Goal: Task Accomplishment & Management: Complete application form

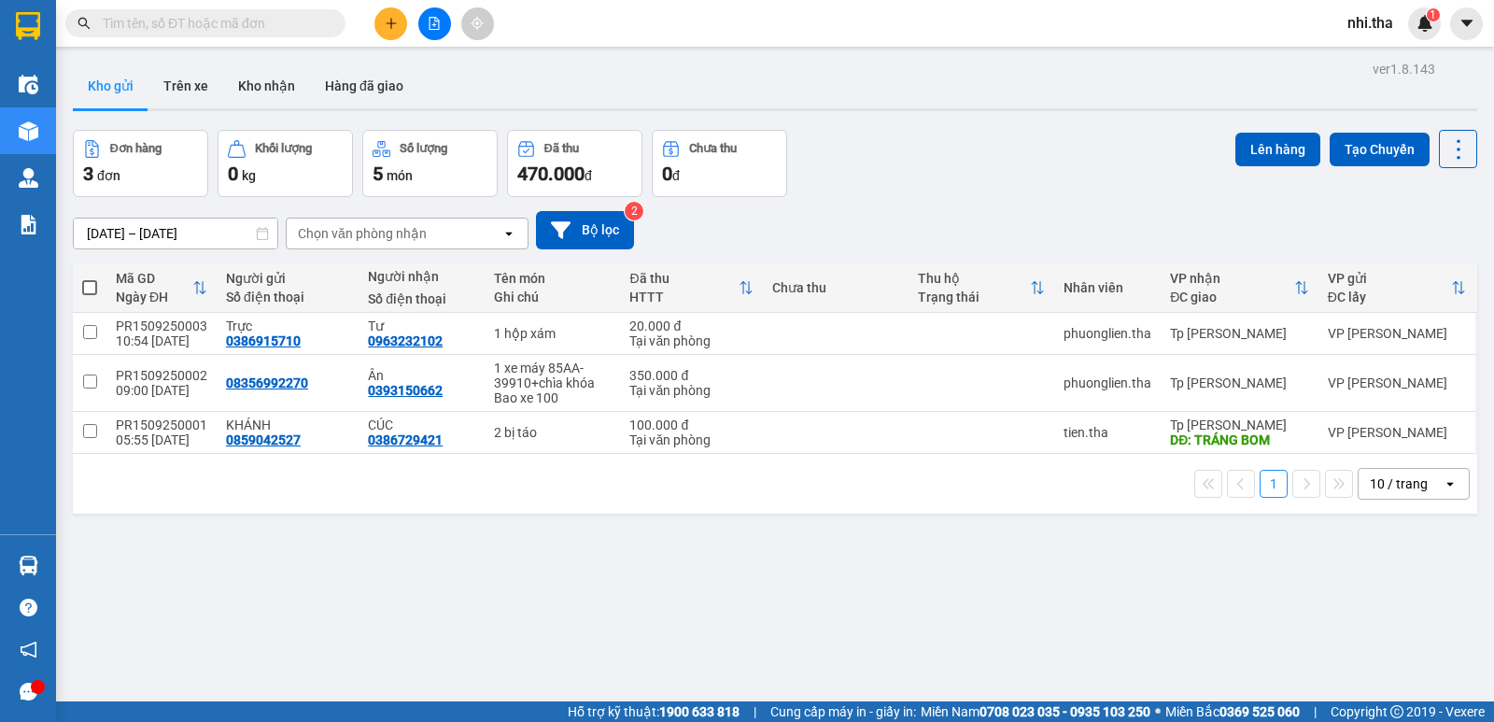
click at [254, 25] on input "text" at bounding box center [213, 23] width 220 height 21
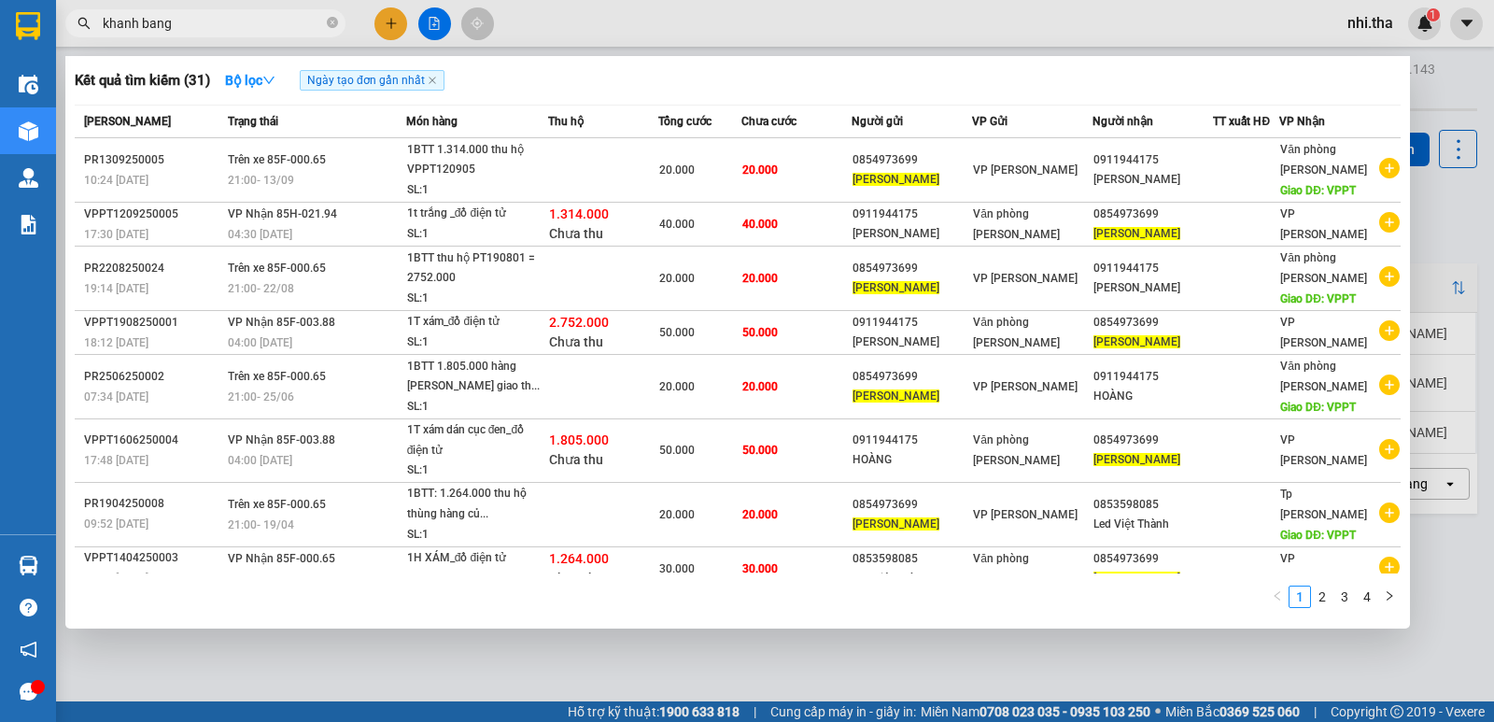
type input "khanh bang"
click at [1435, 208] on div at bounding box center [747, 361] width 1494 height 722
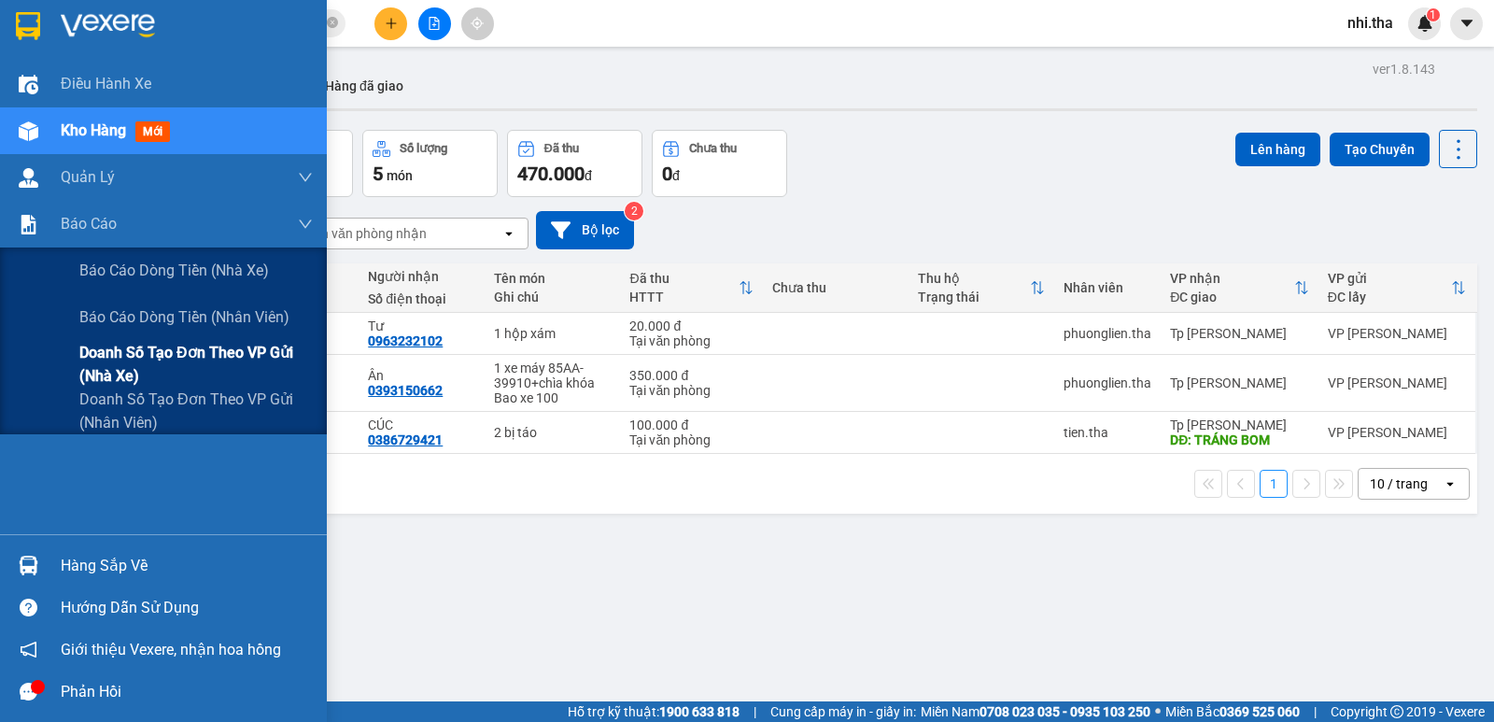
click at [143, 358] on span "Doanh số tạo đơn theo VP gửi (nhà xe)" at bounding box center [195, 364] width 233 height 47
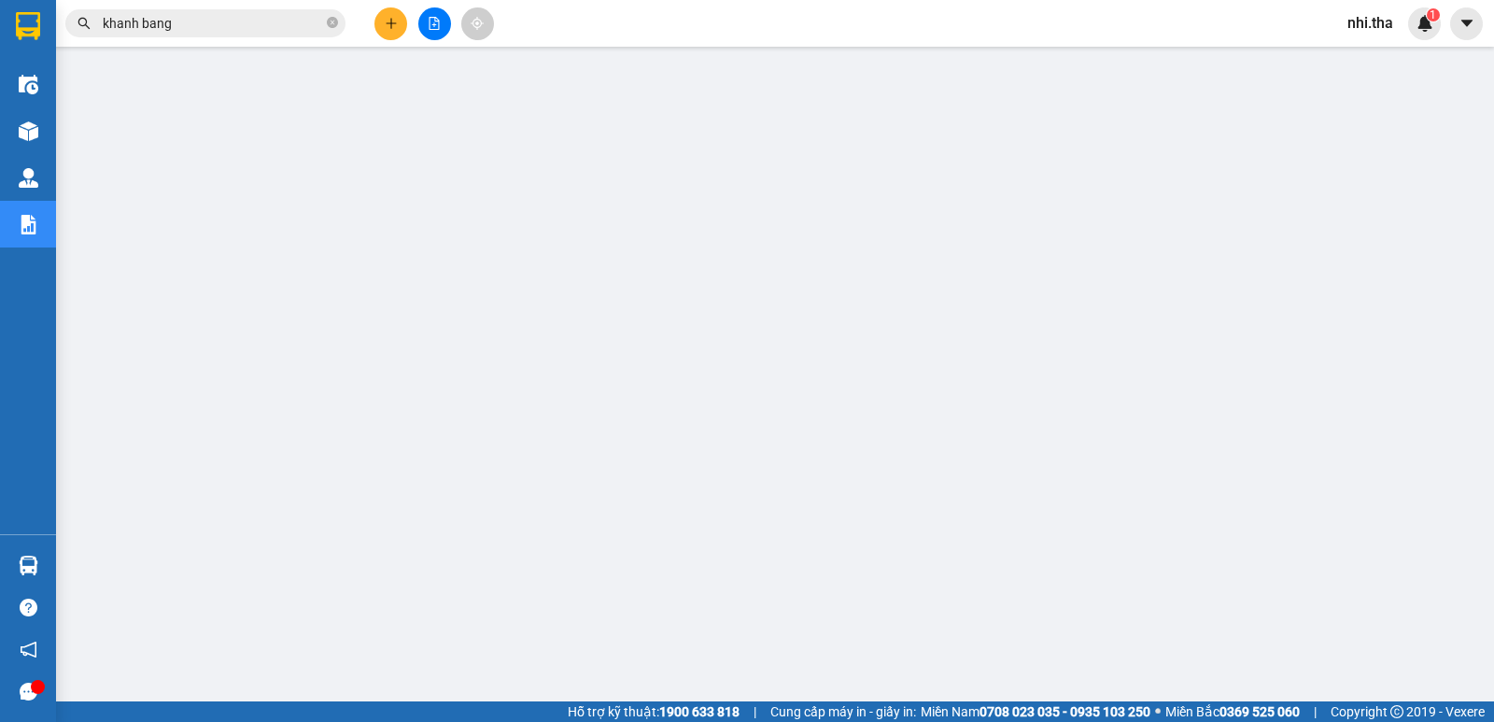
click at [386, 31] on button at bounding box center [390, 23] width 33 height 33
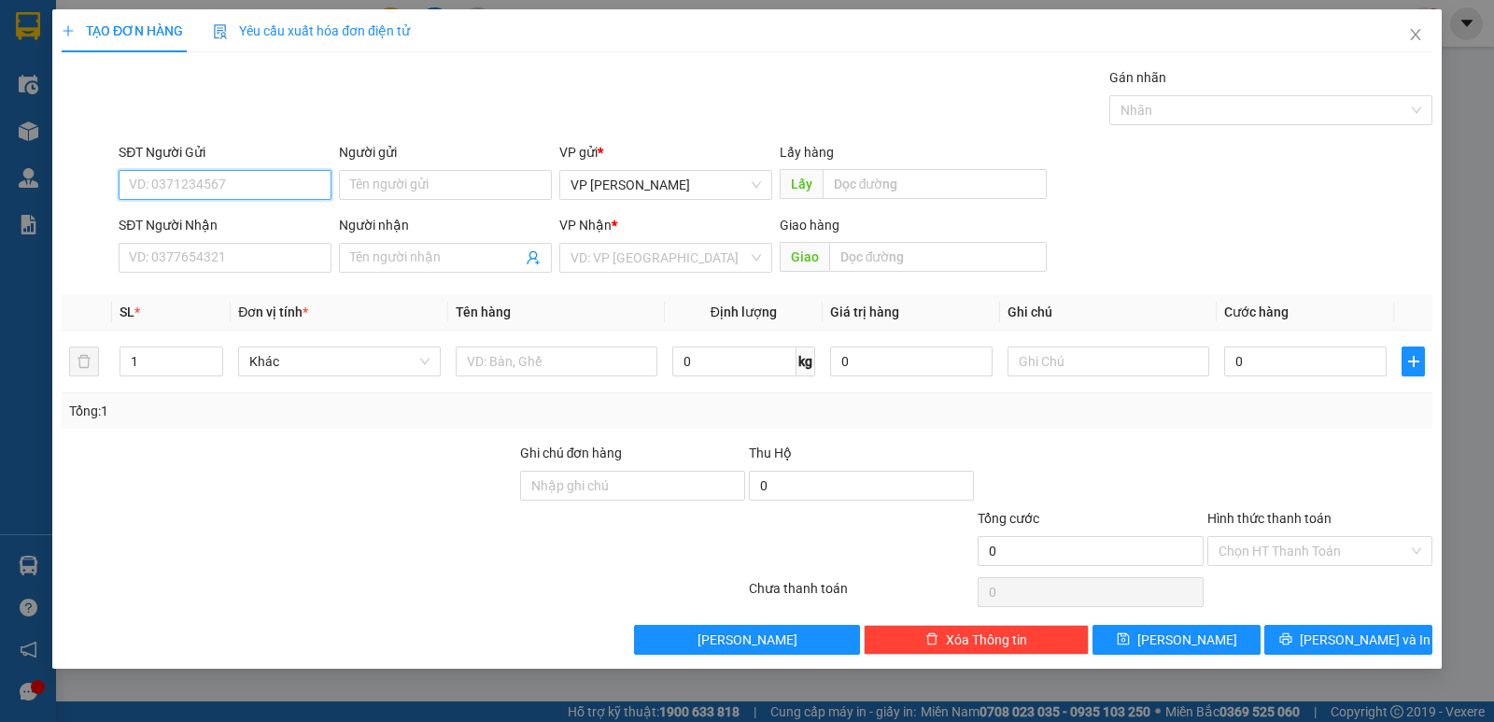
paste input "0974213200"
type input "0974213200"
click at [398, 181] on input "Người gửi" at bounding box center [445, 185] width 213 height 30
paste input "àng"
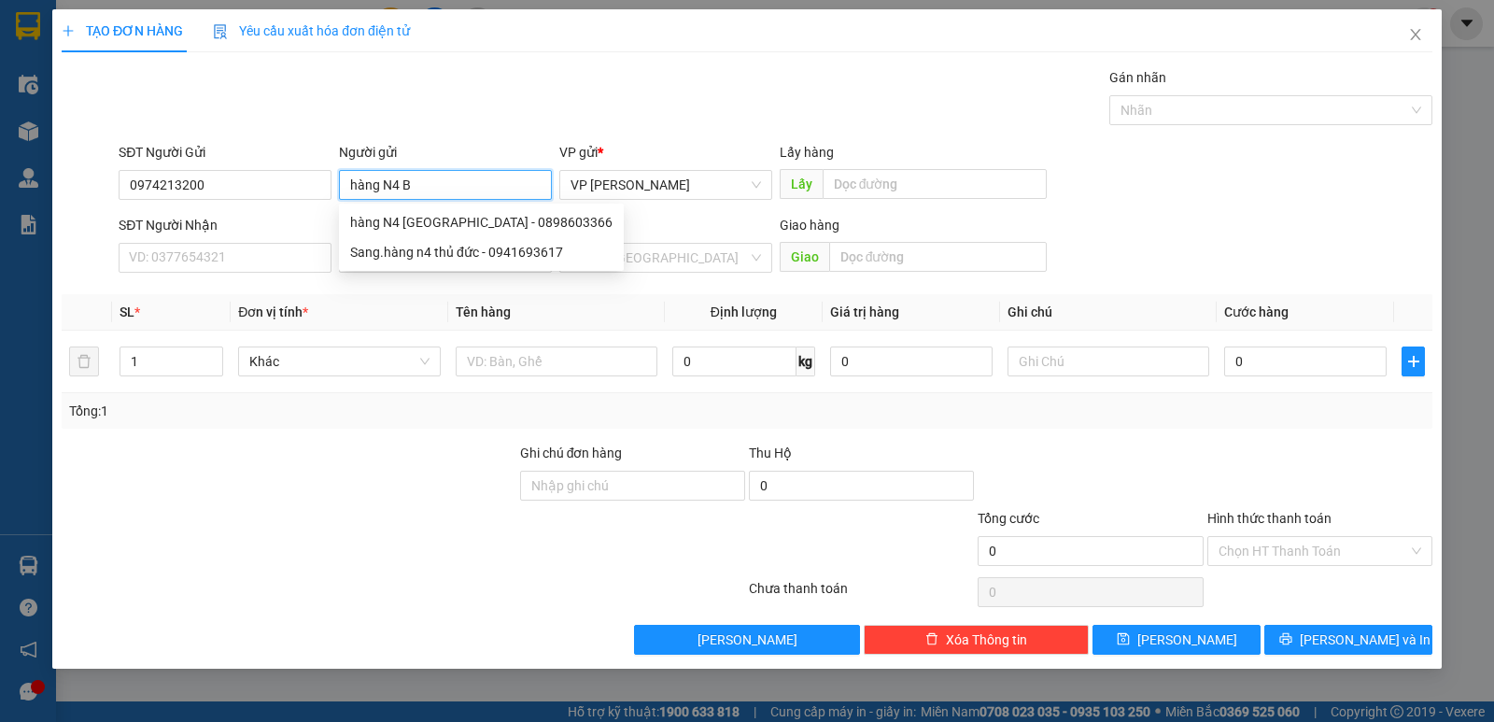
paste input "ình"
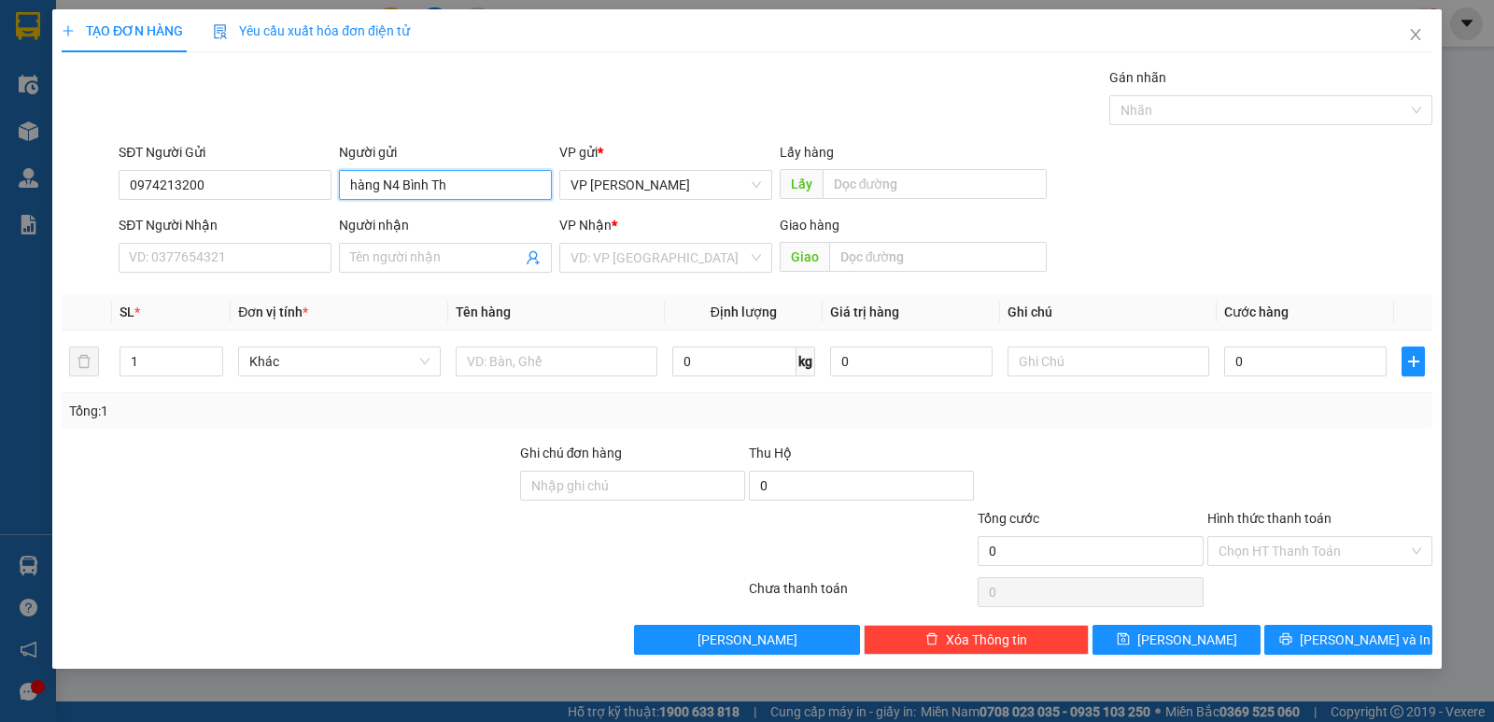
paste input "ái"
type input "hàng N4 Bình Thái"
click at [892, 190] on input "text" at bounding box center [935, 184] width 225 height 30
paste input "ôi"
paste input "ối"
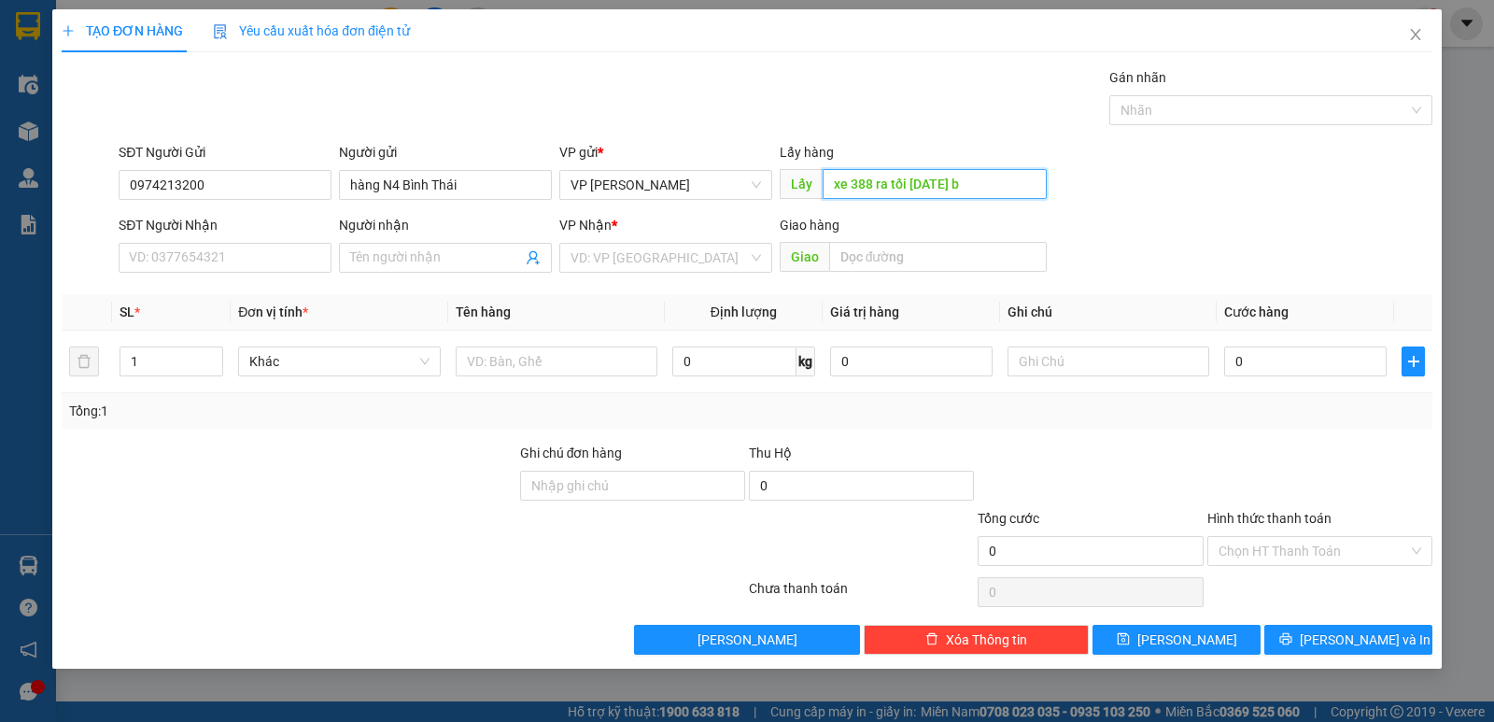
paste input "óc"
paste input "àng"
paste input "ình"
paste input "ái"
paste input "ê"
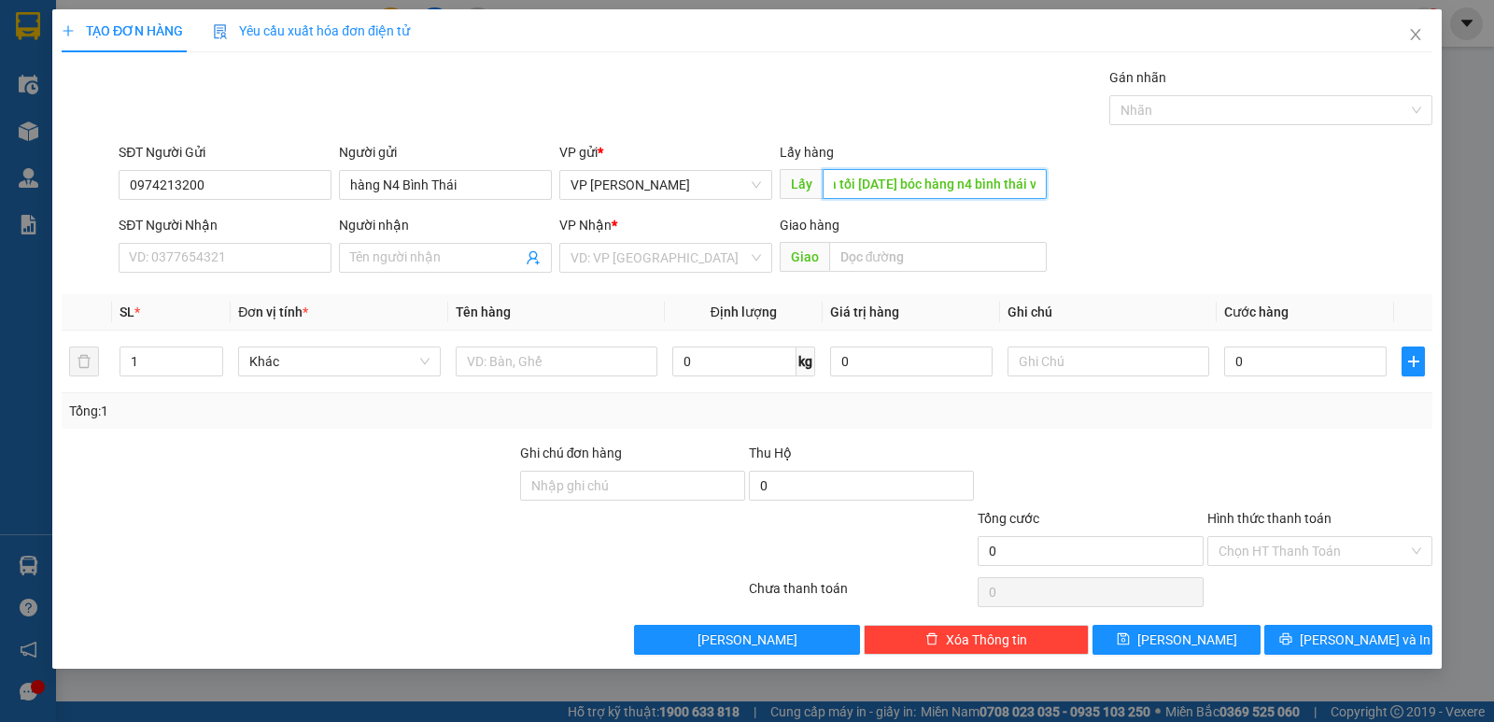
paste input "ề"
type input "xe 388 ra tối [DATE] bóc hàng n4 bình thái về [GEOGRAPHIC_DATA]"
click at [272, 260] on input "SĐT Người Nhận" at bounding box center [225, 258] width 213 height 30
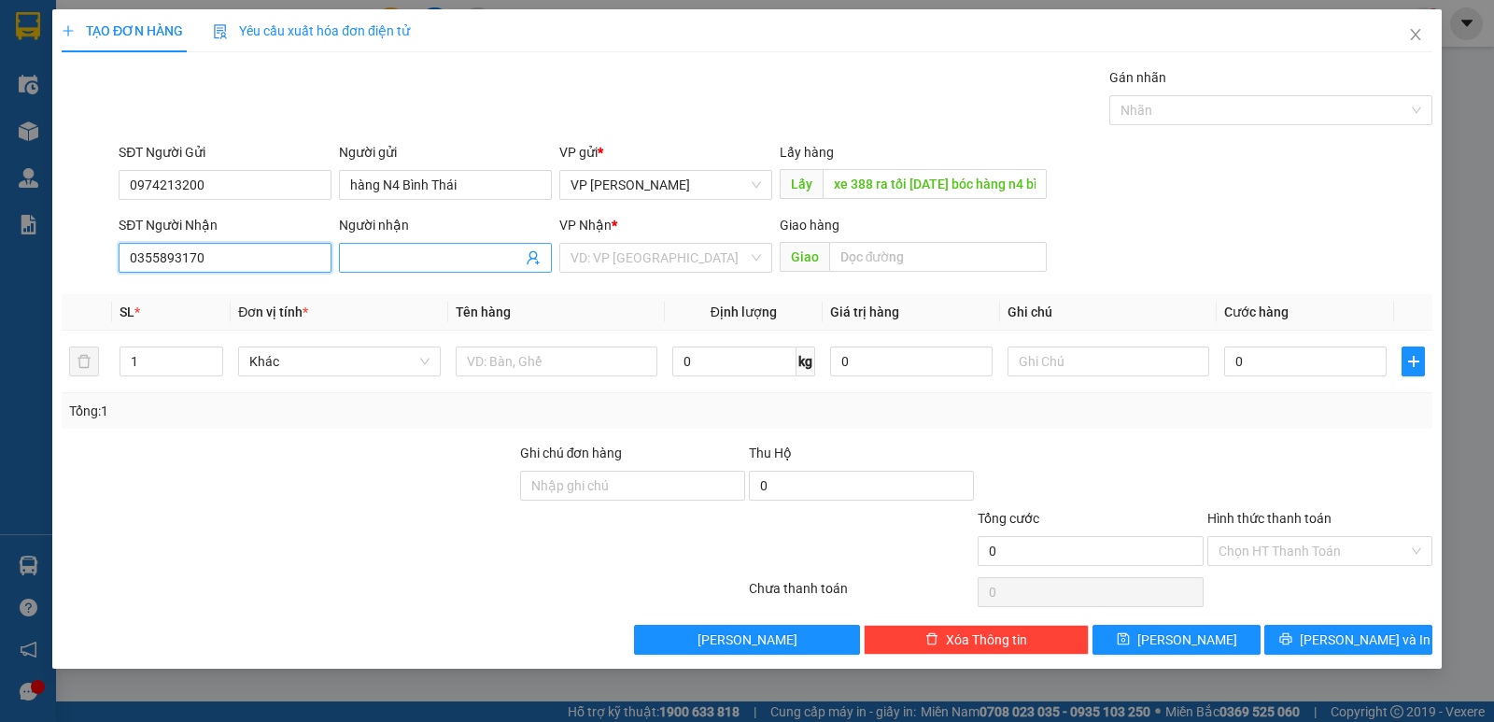
type input "0355893170"
click at [408, 260] on input "Người nhận" at bounding box center [436, 257] width 172 height 21
click at [155, 264] on input "0355893170" at bounding box center [225, 258] width 213 height 30
click at [182, 264] on input "0355893170" at bounding box center [225, 258] width 213 height 30
drag, startPoint x: 252, startPoint y: 264, endPoint x: 288, endPoint y: 264, distance: 35.5
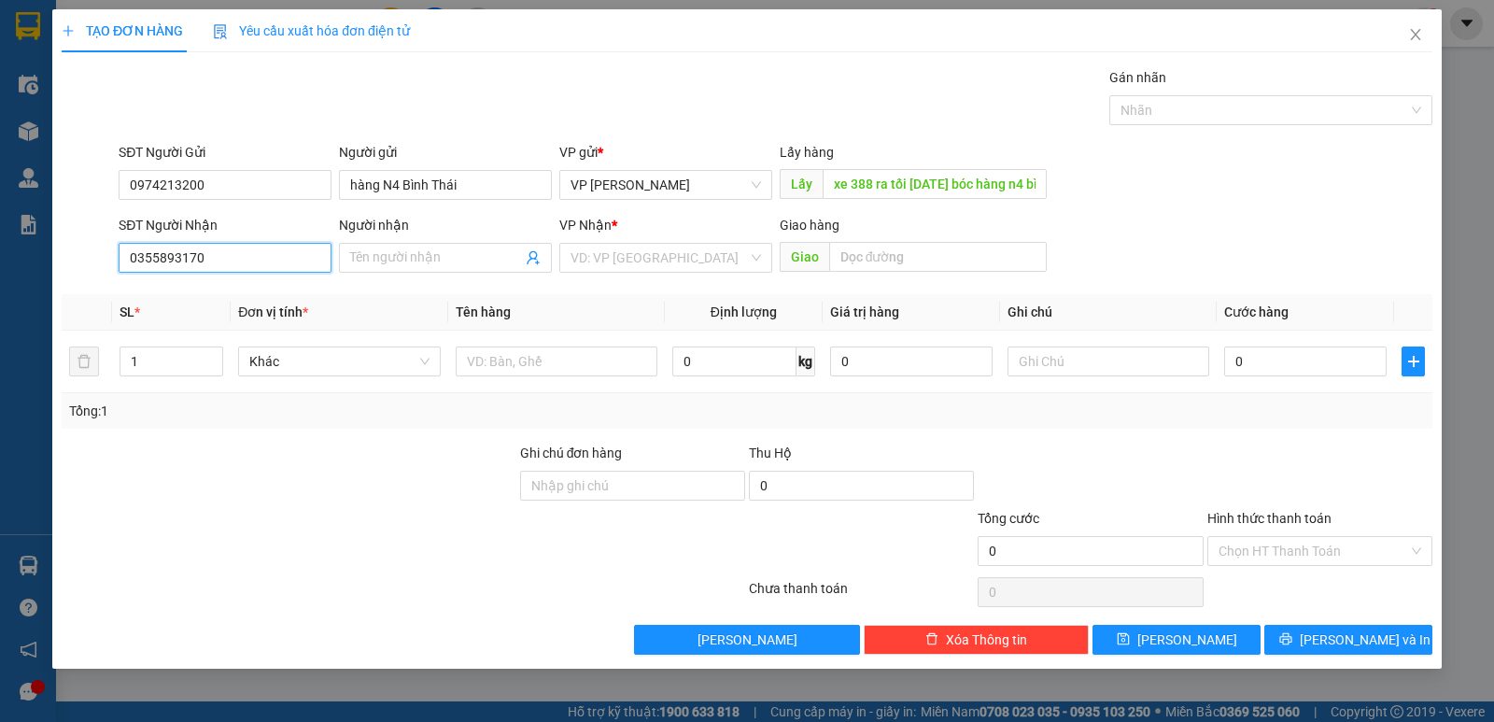
click at [253, 264] on input "0355893170" at bounding box center [225, 258] width 213 height 30
click at [389, 258] on input "Người nhận" at bounding box center [436, 257] width 172 height 21
paste input "ê"
paste input "ều"
paste input "ươ"
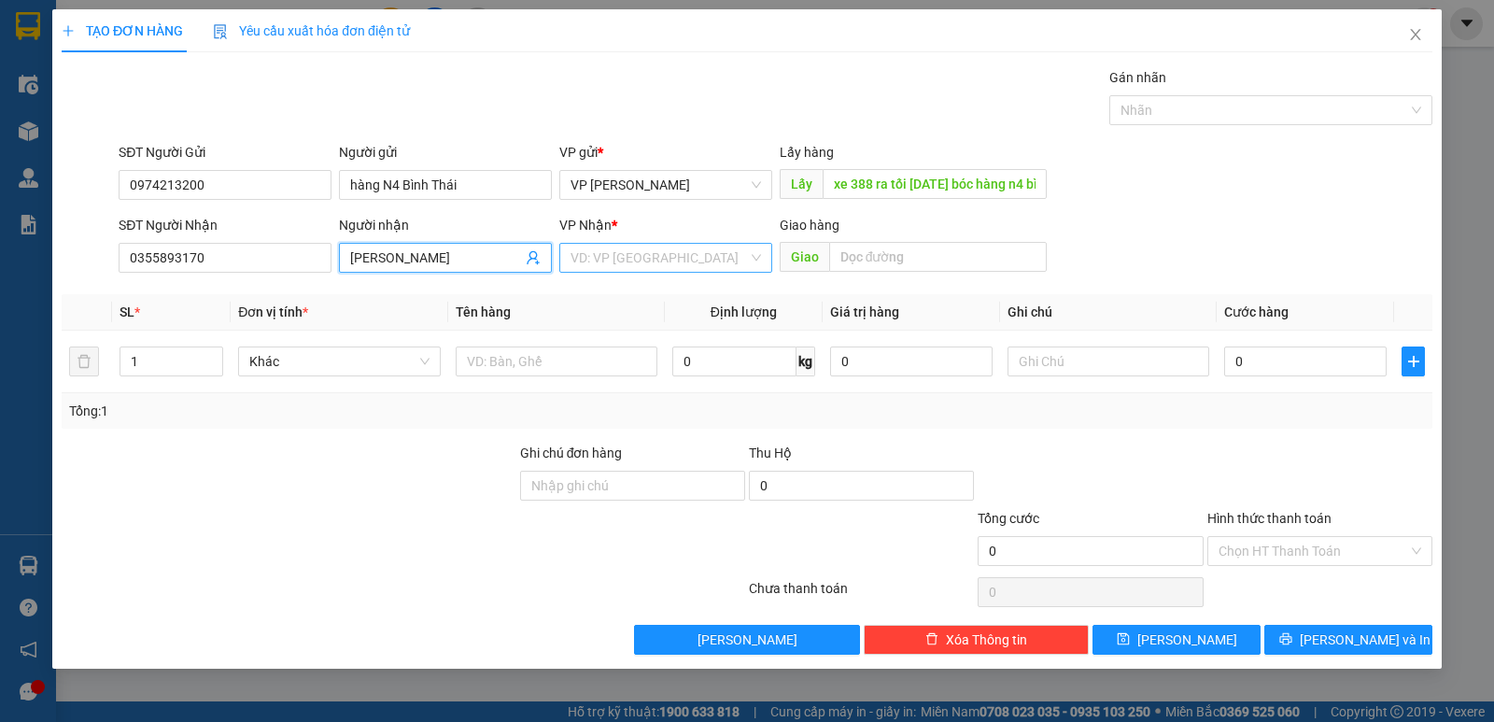
type input "[PERSON_NAME]"
click at [648, 255] on input "search" at bounding box center [658, 258] width 177 height 28
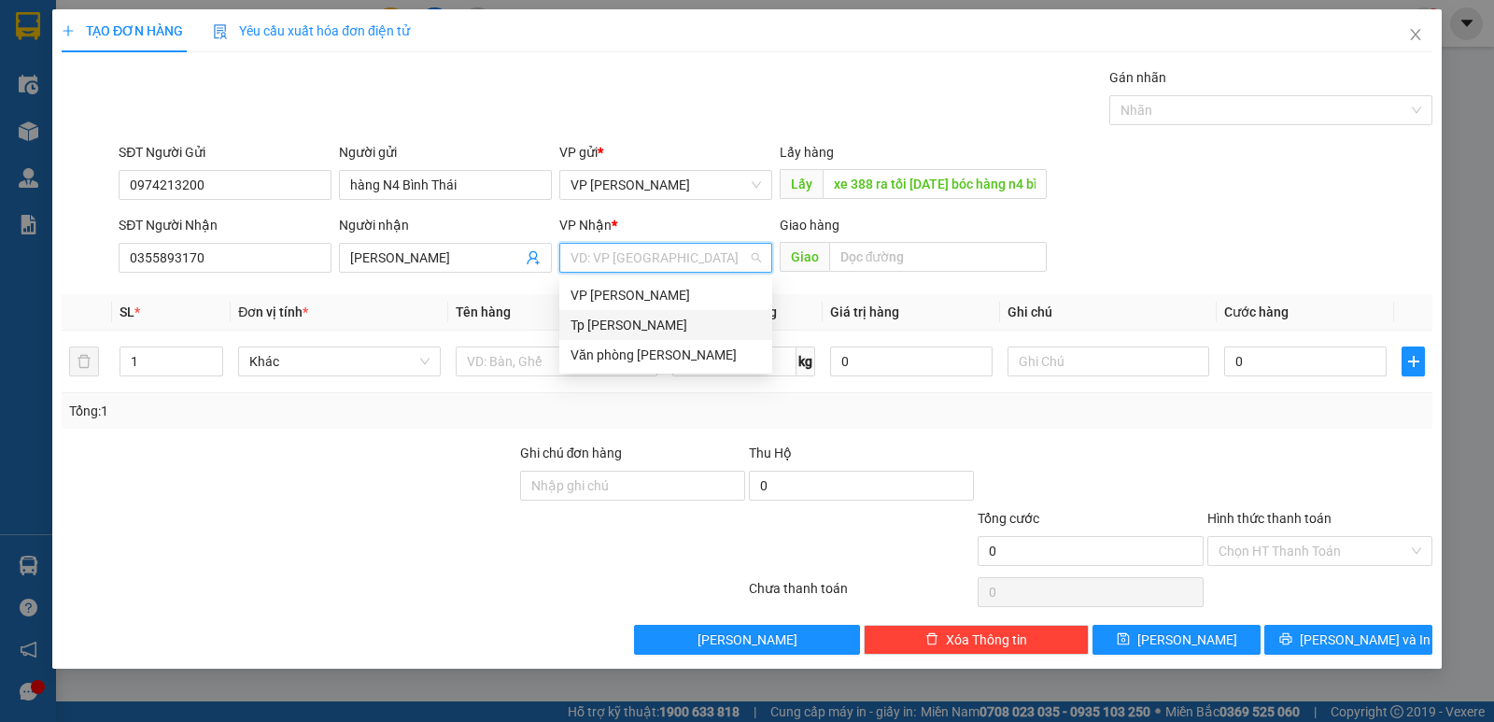
click at [635, 329] on div "Tp [PERSON_NAME]" at bounding box center [665, 325] width 190 height 21
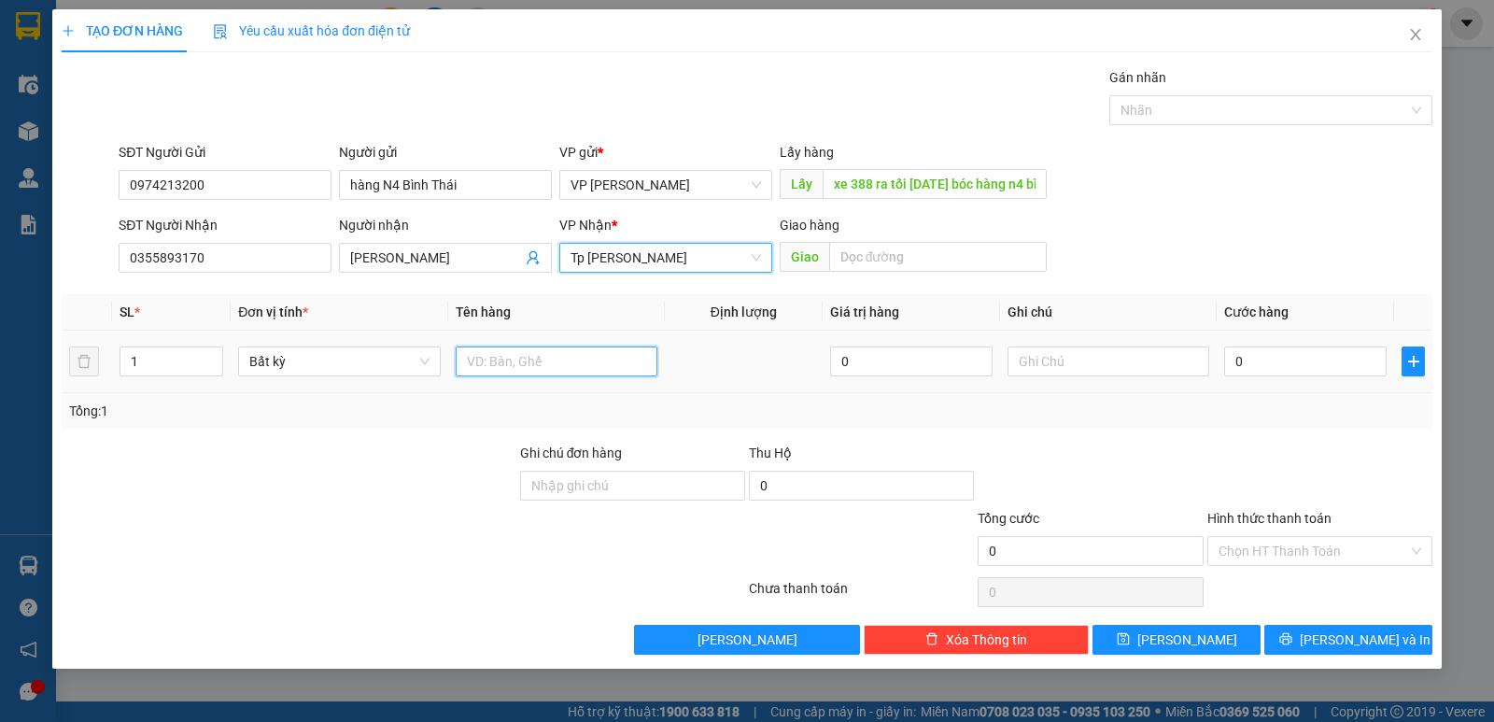
click at [502, 356] on input "text" at bounding box center [557, 361] width 202 height 30
paste input "ị"
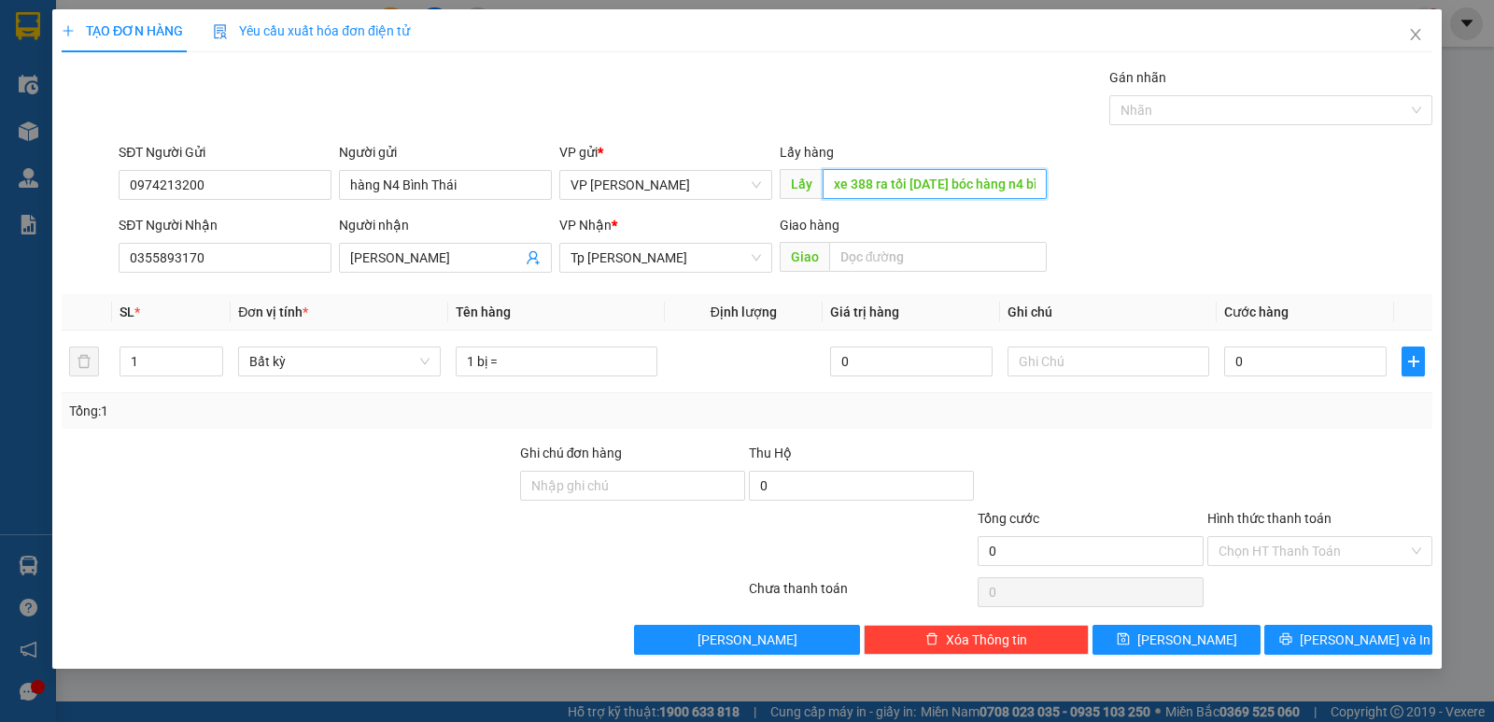
click at [898, 182] on input "xe 388 ra tối [DATE] bóc hàng n4 bình thái về [GEOGRAPHIC_DATA]" at bounding box center [935, 184] width 225 height 30
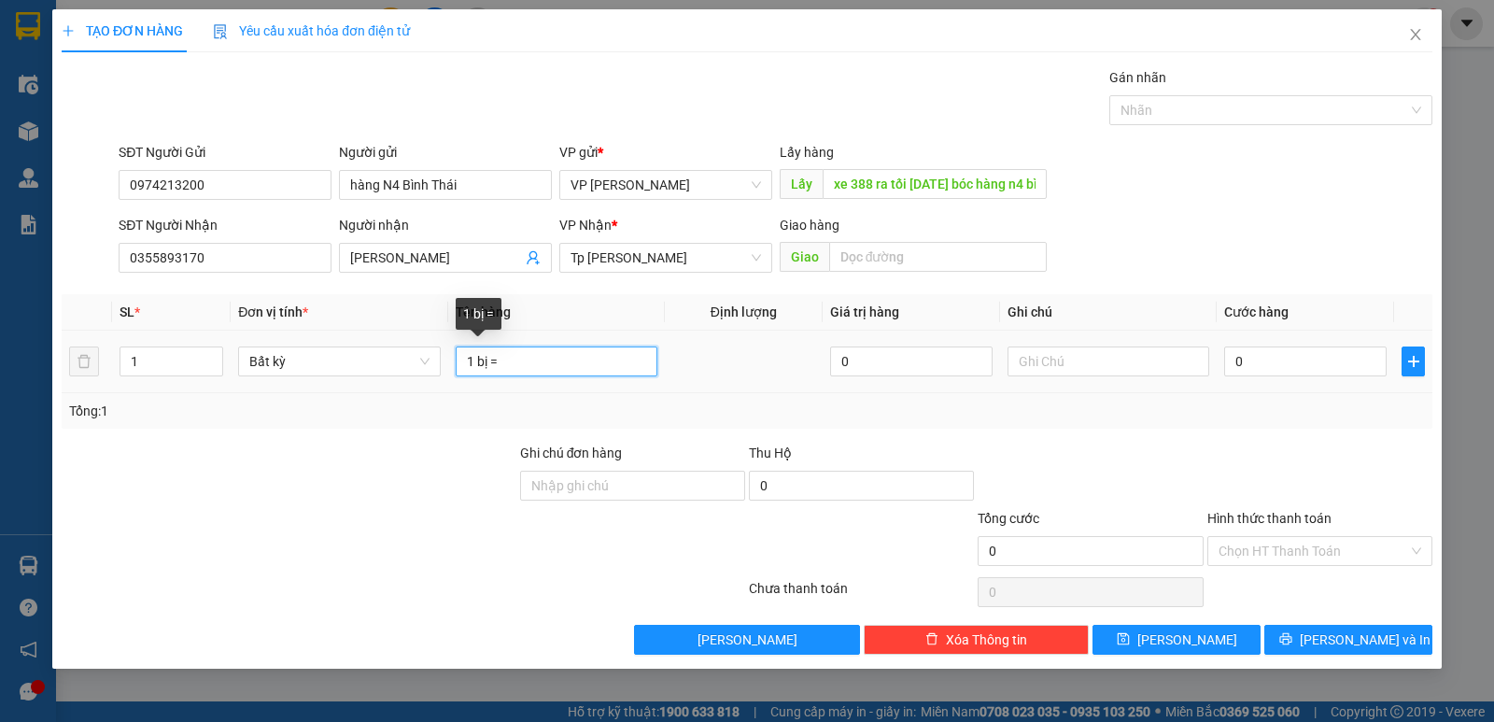
click at [574, 361] on input "1 bị =" at bounding box center [557, 361] width 202 height 30
paste input "xe 388 ra tối [DATE] bóc hàng n4 bình thái về [GEOGRAPHIC_DATA]"
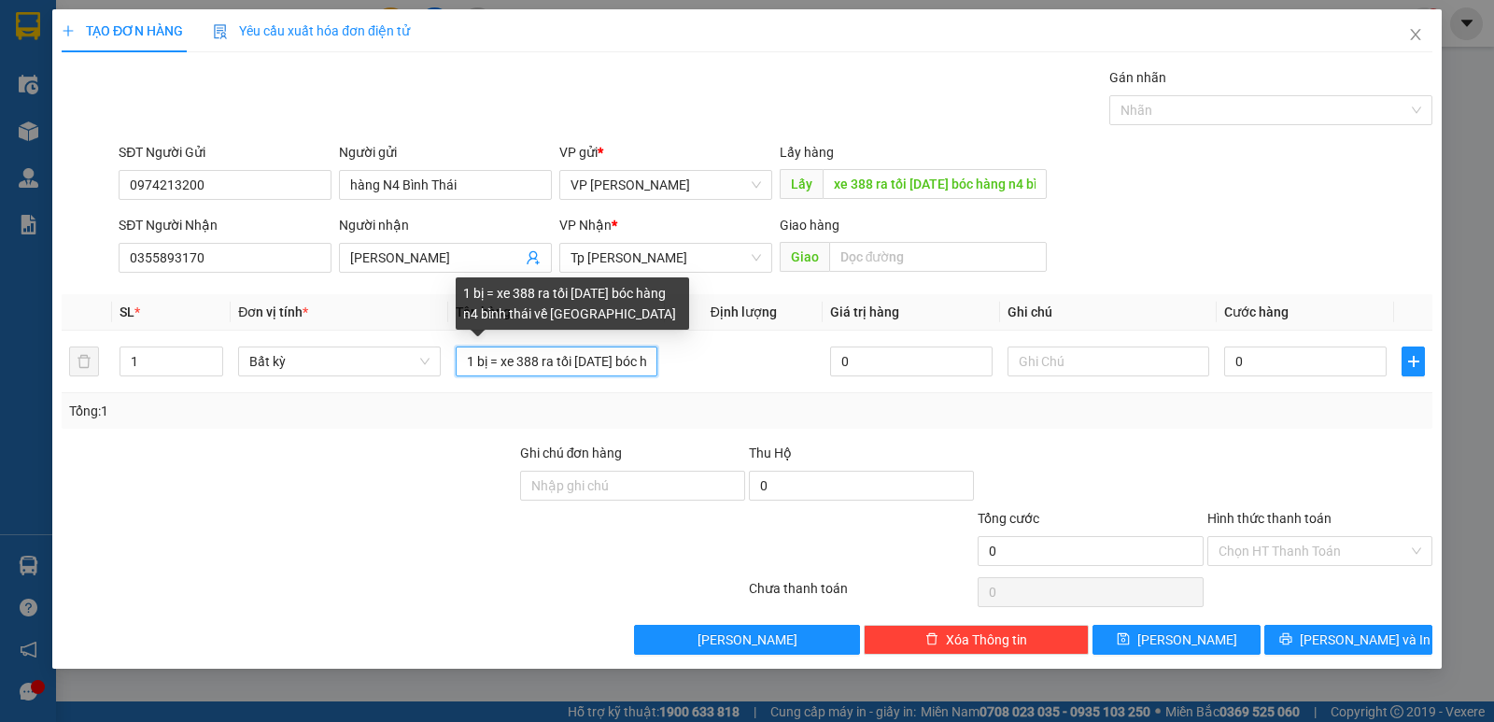
scroll to position [0, 161]
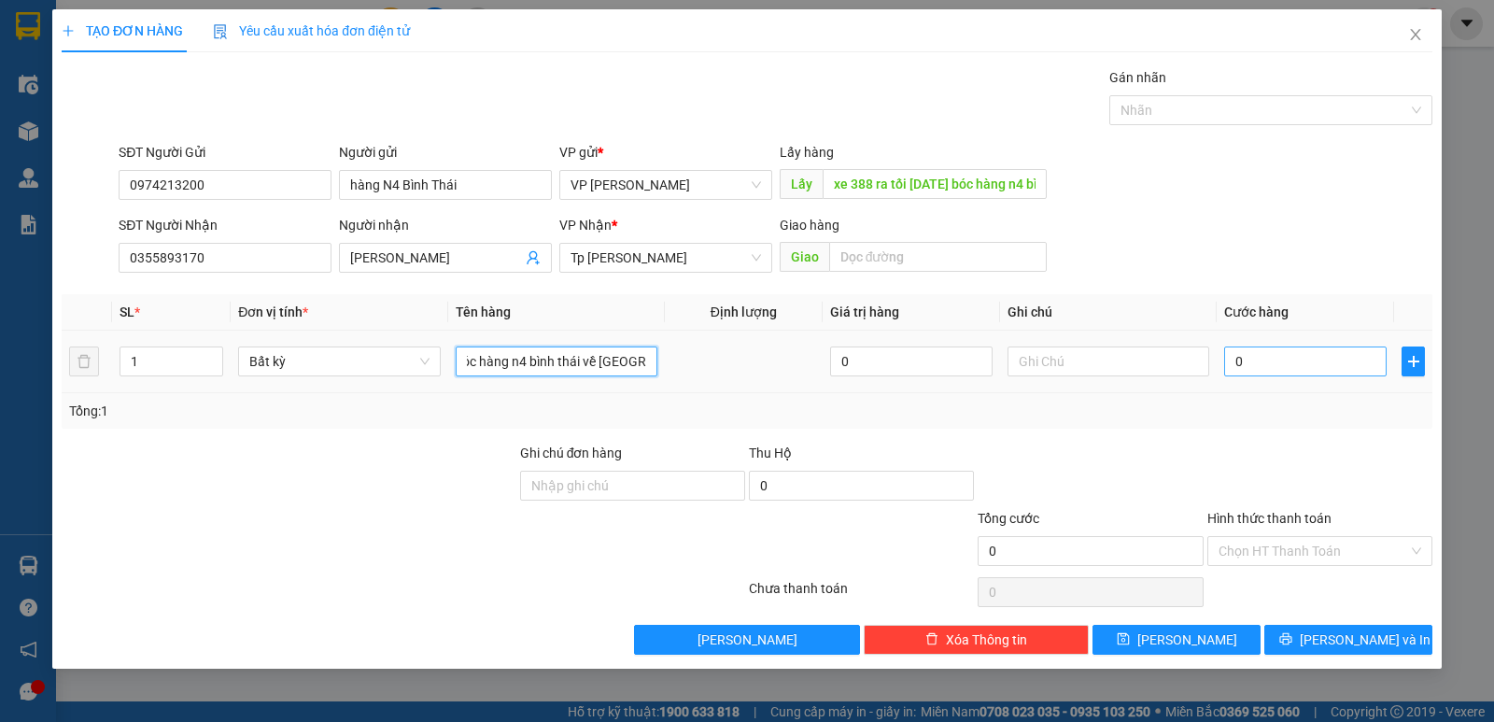
type input "1 bị = xe 388 ra tối [DATE] bóc hàng n4 bình thái về [GEOGRAPHIC_DATA]"
click at [1271, 364] on input "0" at bounding box center [1305, 361] width 162 height 30
type input "4"
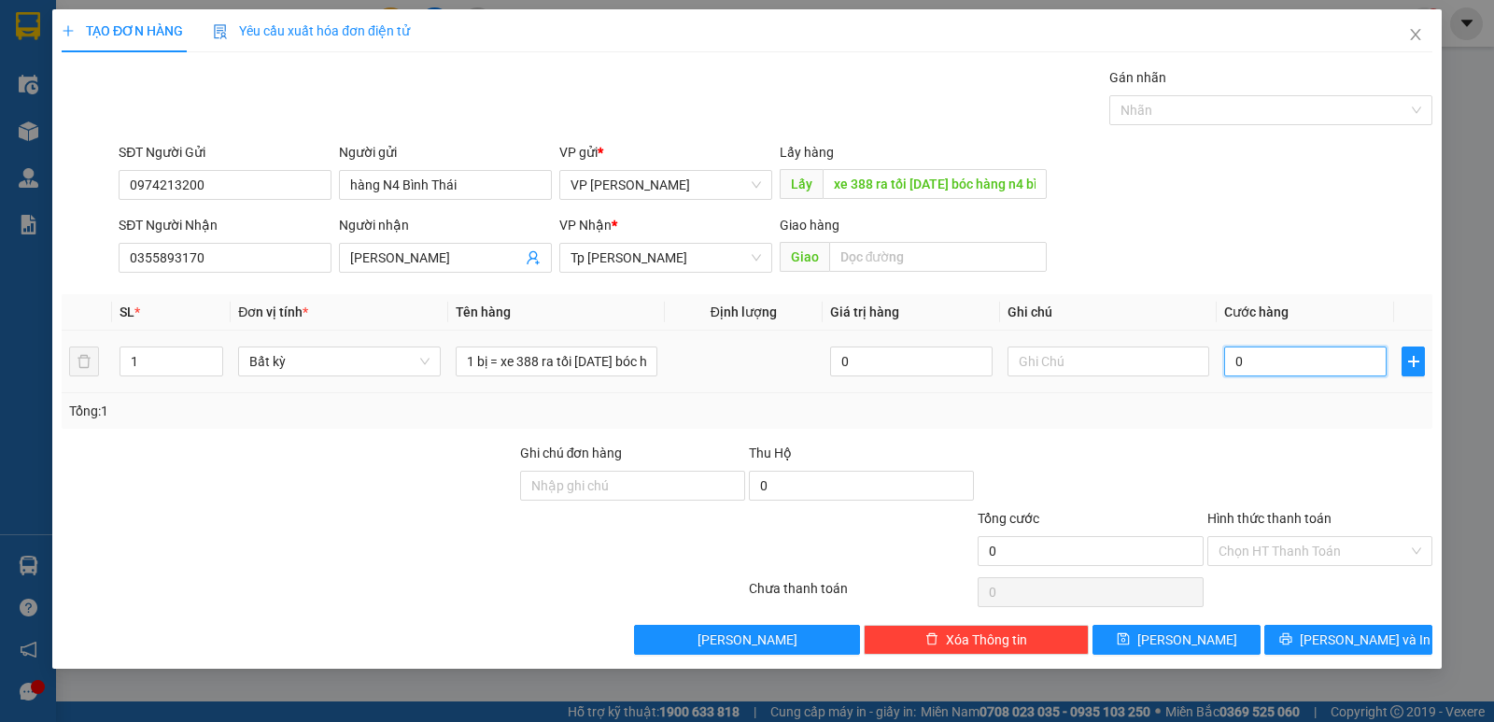
type input "4"
type input "40"
type input "40.000"
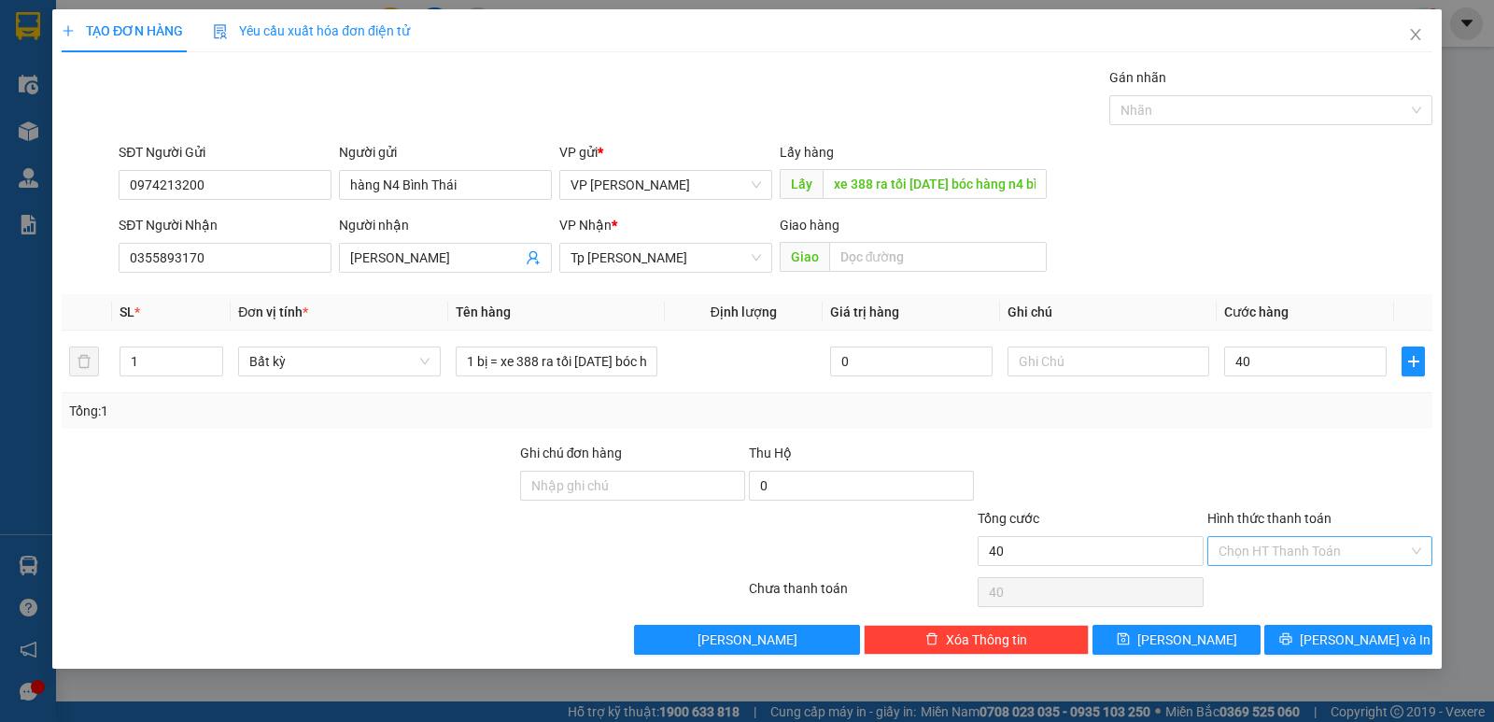
type input "40.000"
click at [1282, 564] on input "Hình thức thanh toán" at bounding box center [1313, 551] width 190 height 28
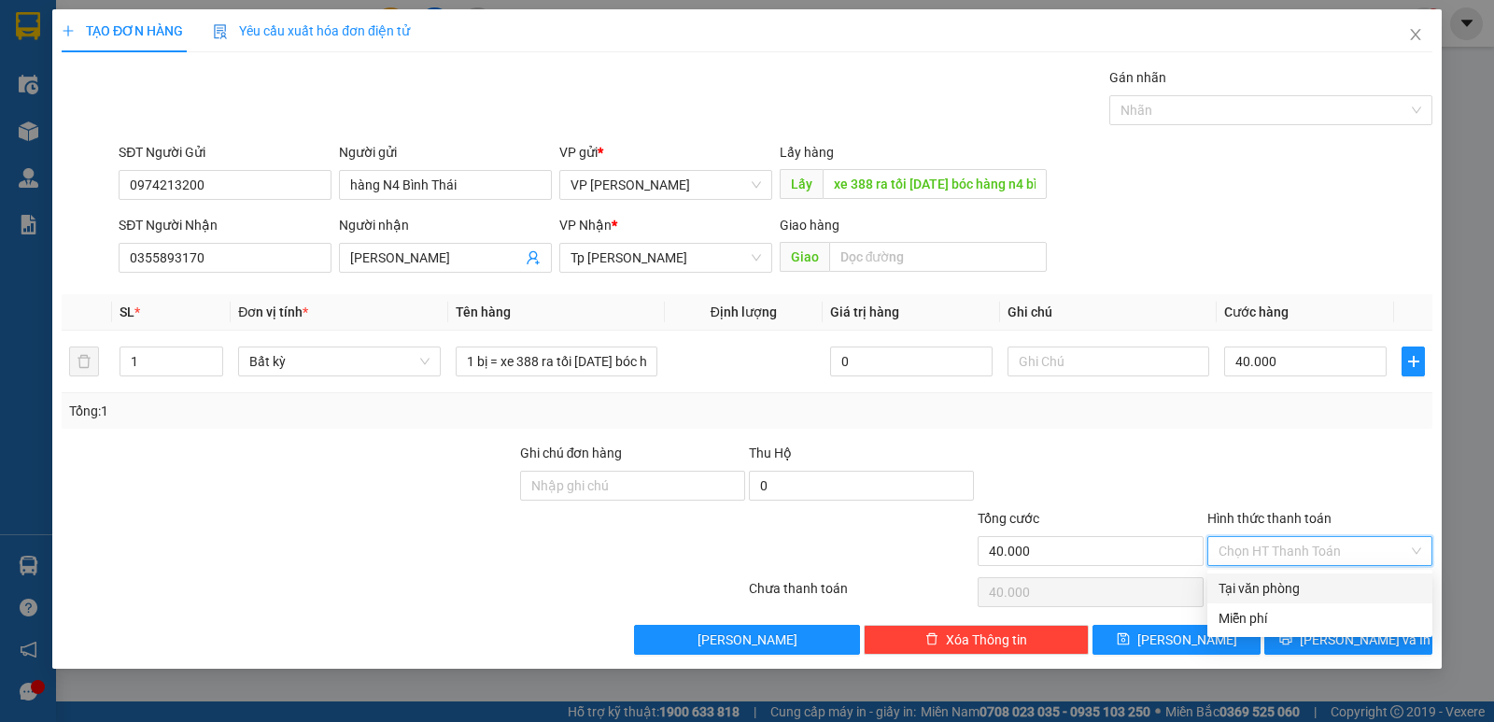
click at [1276, 588] on div "Tại văn phòng" at bounding box center [1319, 588] width 203 height 21
type input "0"
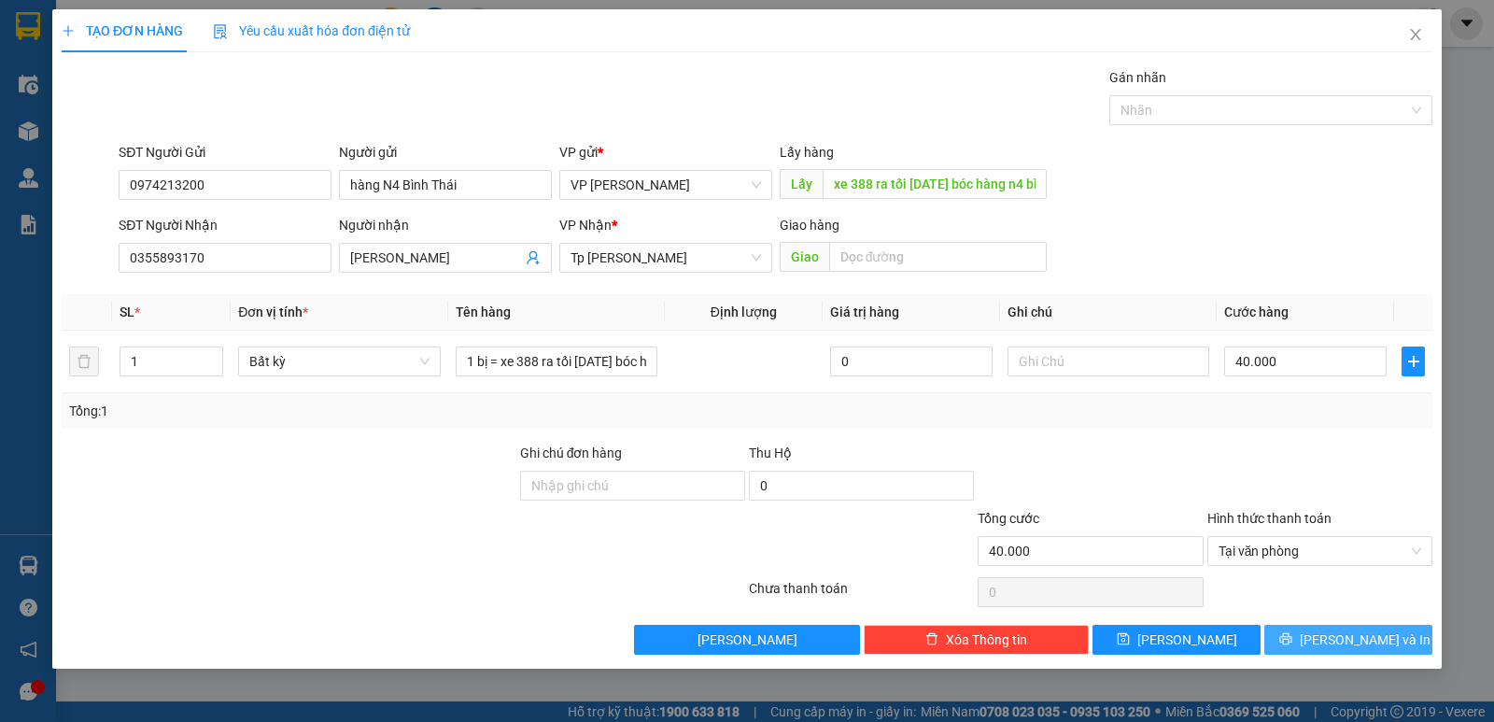
click at [1307, 633] on button "[PERSON_NAME] và In" at bounding box center [1348, 640] width 168 height 30
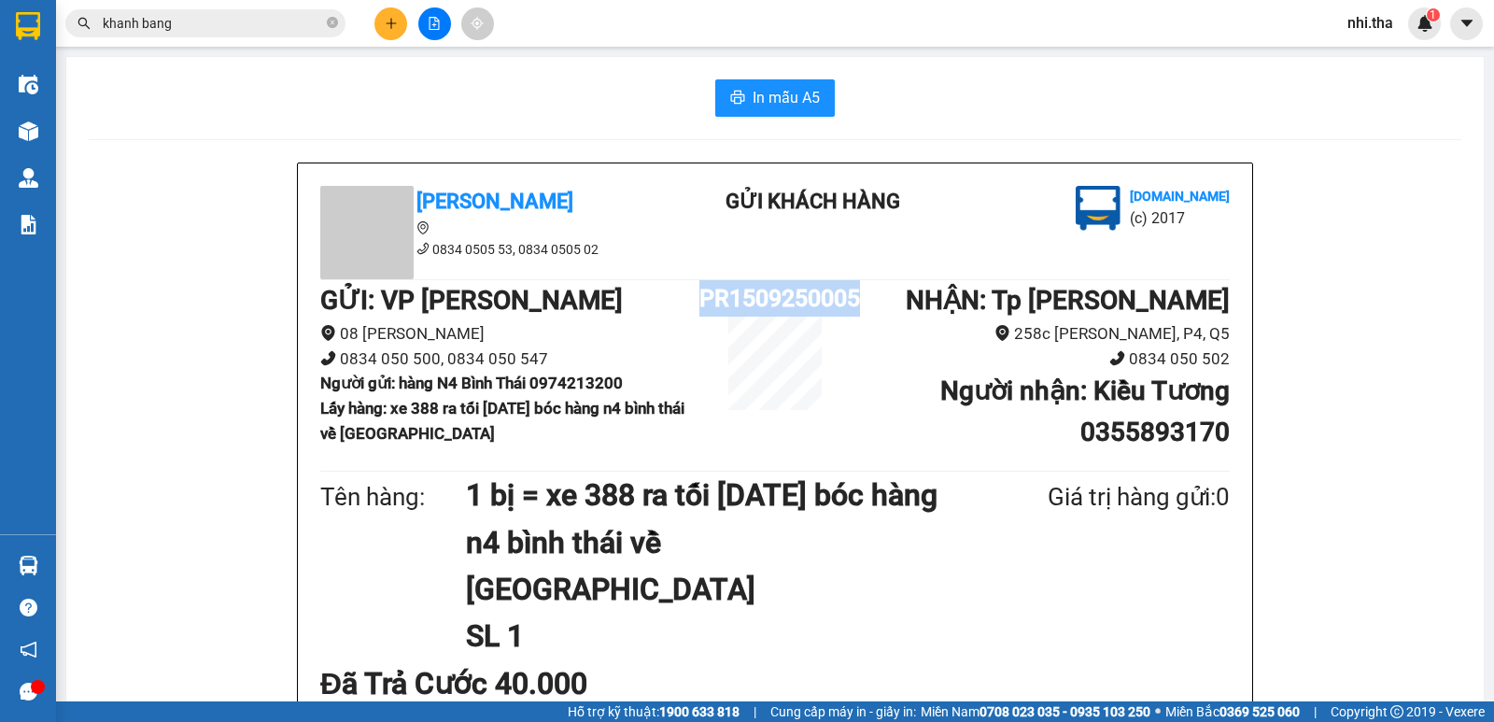
drag, startPoint x: 692, startPoint y: 297, endPoint x: 866, endPoint y: 296, distance: 173.7
click at [866, 296] on div "GỬI : VP [PERSON_NAME] Rang 08 [PERSON_NAME] 0834 050 500, 0834 050 547 Người g…" at bounding box center [774, 373] width 909 height 186
copy div "PR1509250005"
